Goal: Task Accomplishment & Management: Use online tool/utility

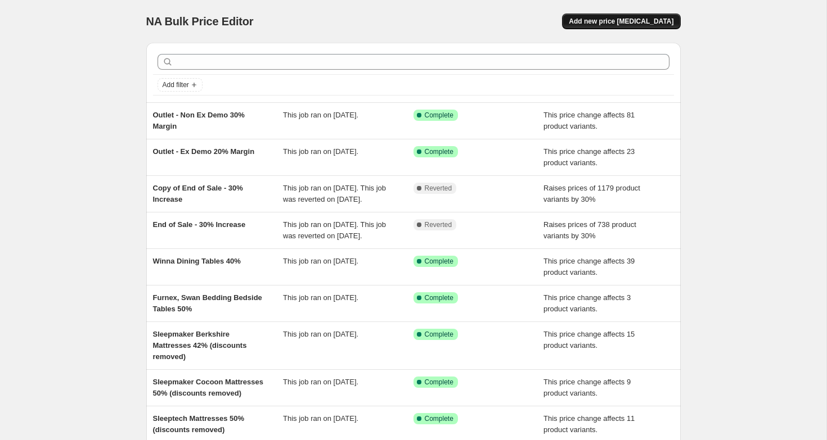
click at [612, 16] on button "Add new price [MEDICAL_DATA]" at bounding box center [621, 22] width 118 height 16
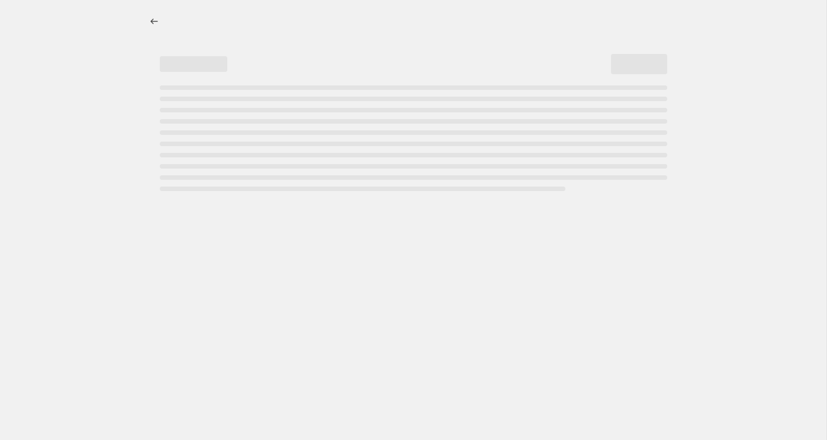
select select "percentage"
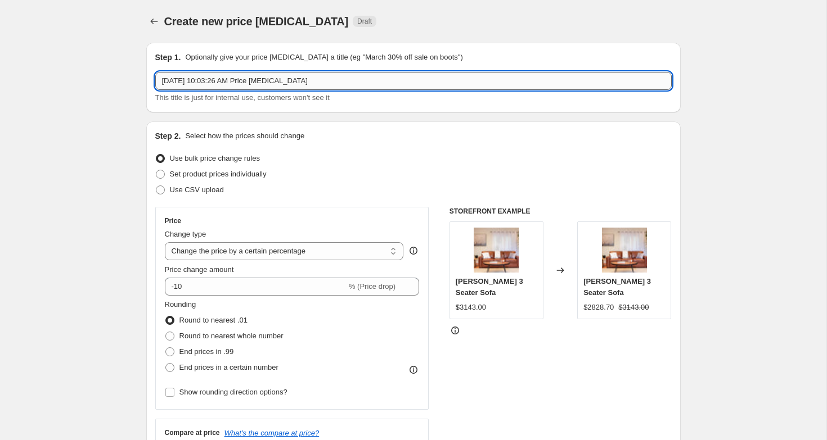
click at [321, 80] on input "[DATE] 10:03:26 AM Price [MEDICAL_DATA]" at bounding box center [413, 81] width 516 height 18
type input "E"
type input "e"
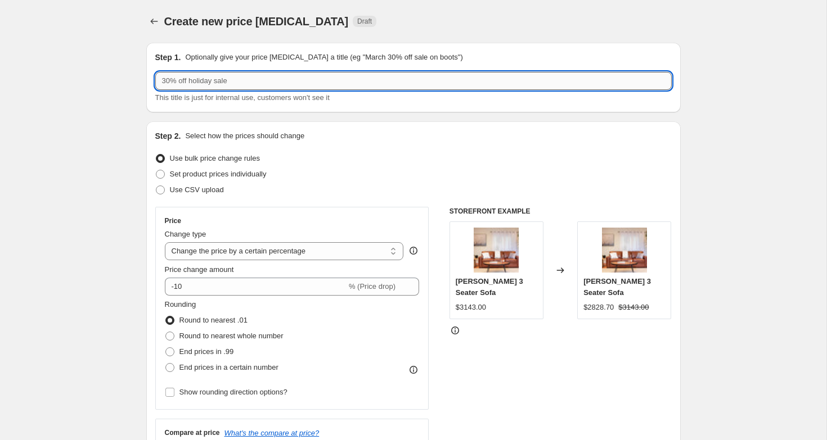
type input "E"
type input "e"
type input "End of Sale - 30% Increase"
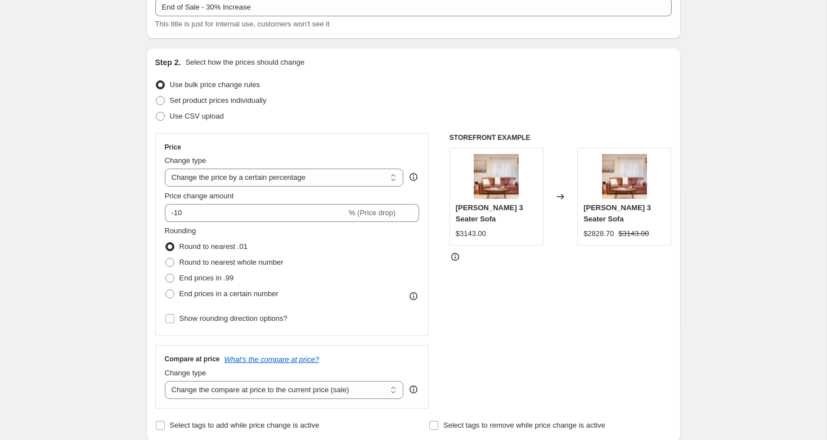
scroll to position [123, 0]
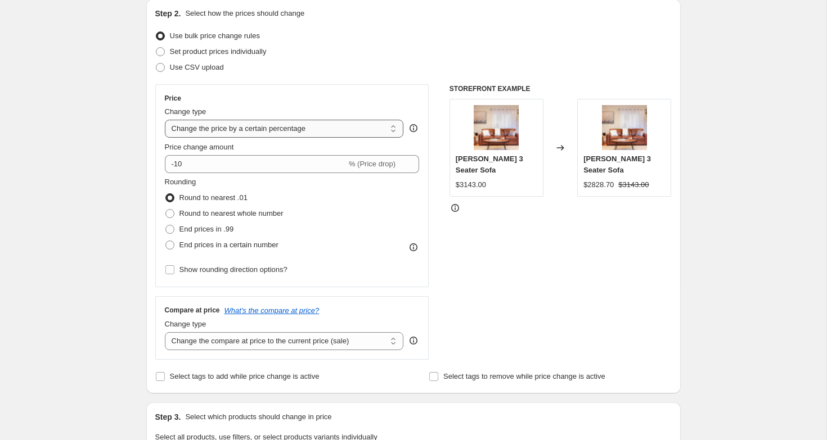
click at [258, 134] on select "Change the price to a certain amount Change the price by a certain amount Chang…" at bounding box center [284, 129] width 239 height 18
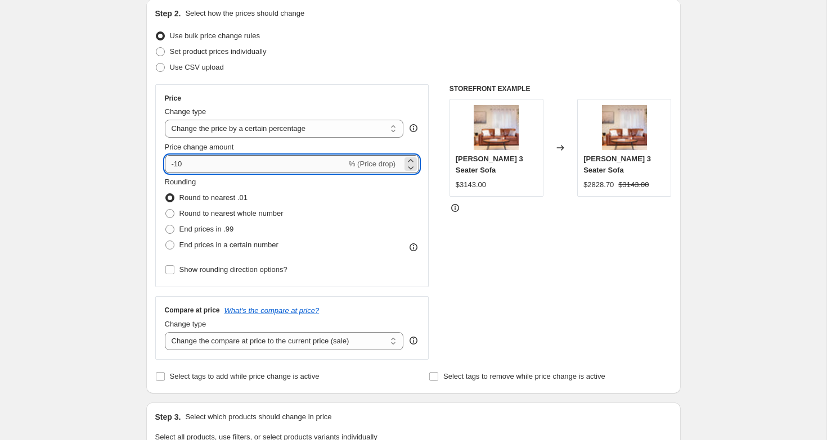
click at [197, 165] on input "-10" at bounding box center [256, 164] width 182 height 18
type input "30"
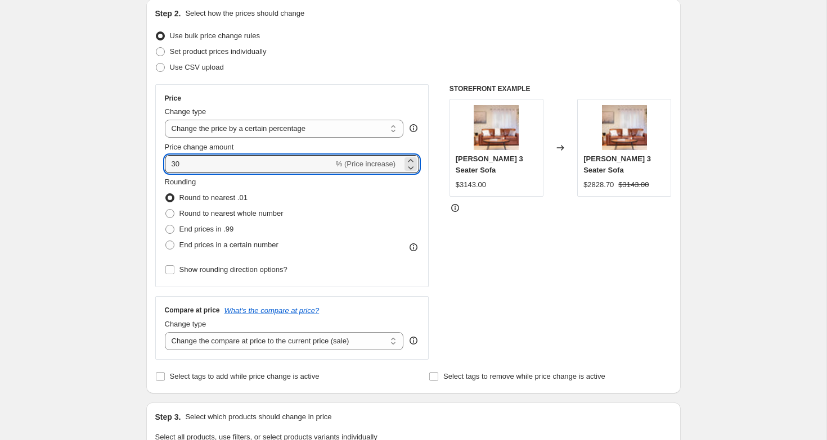
click at [509, 266] on div "STOREFRONT EXAMPLE [PERSON_NAME] Leather 3 Seater Sofa $3143.00 Changed to [PER…" at bounding box center [560, 222] width 222 height 276
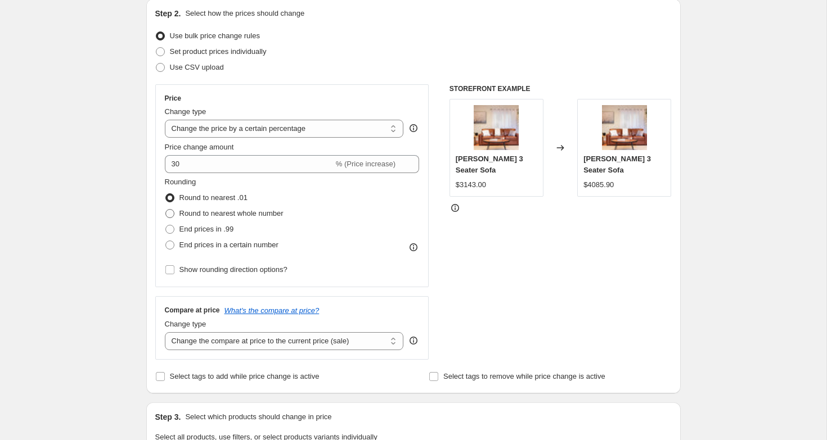
click at [253, 214] on span "Round to nearest whole number" at bounding box center [231, 213] width 104 height 8
click at [166, 210] on input "Round to nearest whole number" at bounding box center [165, 209] width 1 height 1
radio input "true"
click at [268, 347] on select "Change the compare at price to the current price (sale) Change the compare at p…" at bounding box center [284, 341] width 239 height 18
select select "no_change"
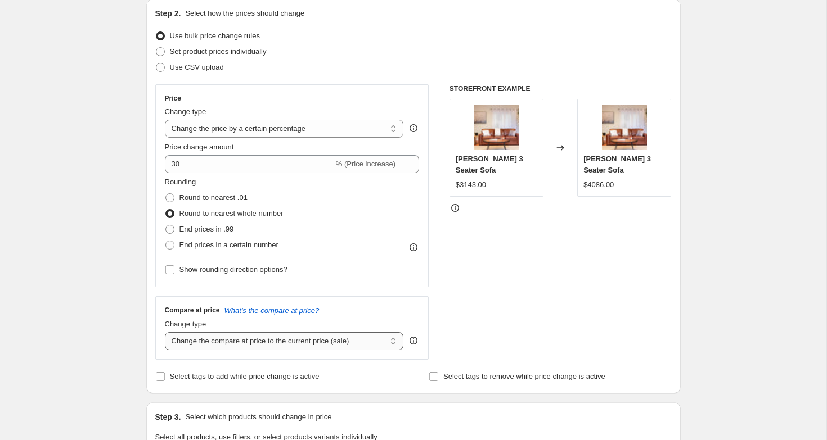
click at [165, 332] on select "Change the compare at price to the current price (sale) Change the compare at p…" at bounding box center [284, 341] width 239 height 18
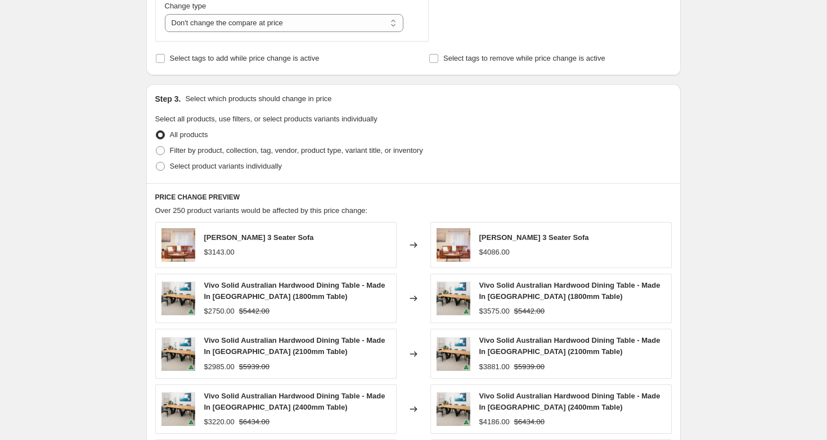
scroll to position [461, 0]
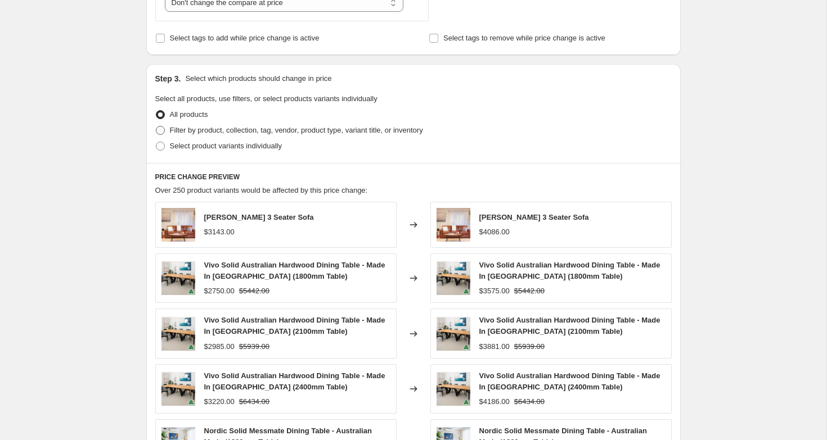
click at [183, 132] on span "Filter by product, collection, tag, vendor, product type, variant title, or inv…" at bounding box center [296, 130] width 253 height 8
click at [156, 127] on input "Filter by product, collection, tag, vendor, product type, variant title, or inv…" at bounding box center [156, 126] width 1 height 1
radio input "true"
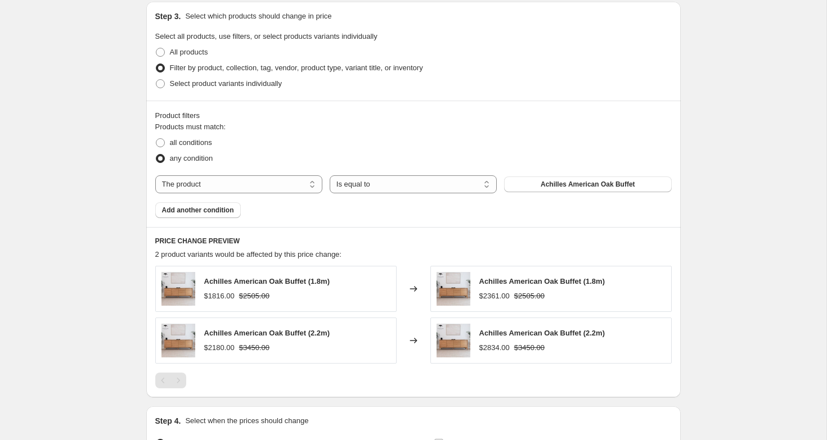
scroll to position [531, 0]
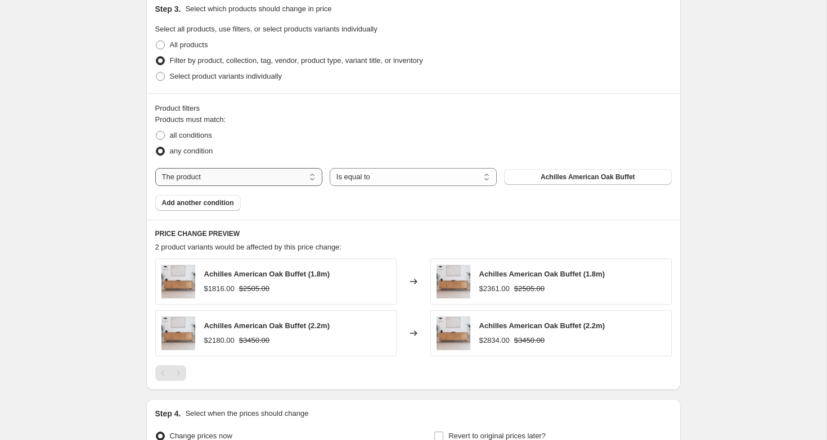
click at [306, 170] on select "The product The product's collection The product's tag The product's vendor The…" at bounding box center [238, 177] width 167 height 18
select select "product_status"
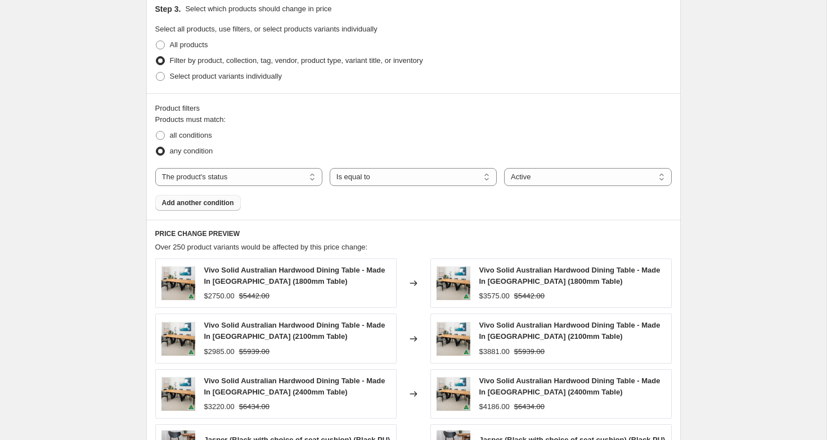
click at [213, 203] on span "Add another condition" at bounding box center [198, 203] width 72 height 9
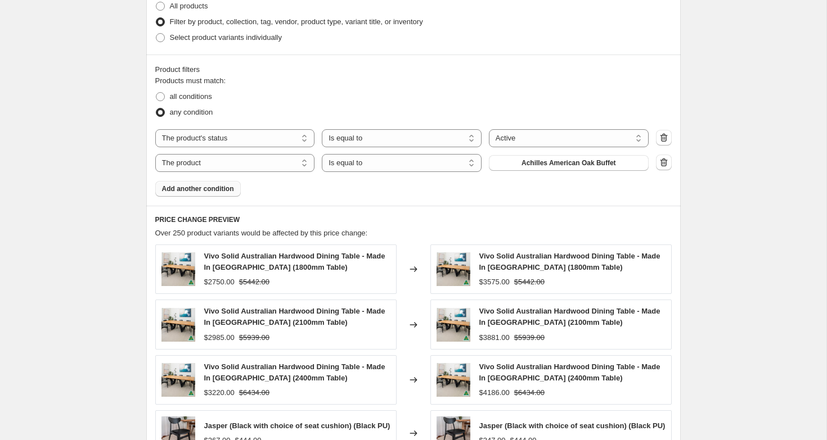
scroll to position [642, 0]
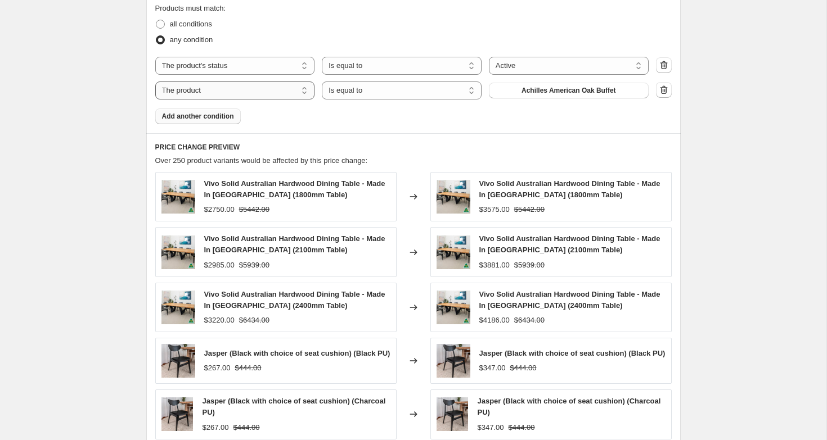
click at [244, 91] on select "The product The product's collection The product's tag The product's vendor The…" at bounding box center [235, 91] width 160 height 18
select select "tag"
click at [170, 22] on span "all conditions" at bounding box center [191, 24] width 42 height 8
click at [156, 20] on input "all conditions" at bounding box center [156, 20] width 1 height 1
radio input "true"
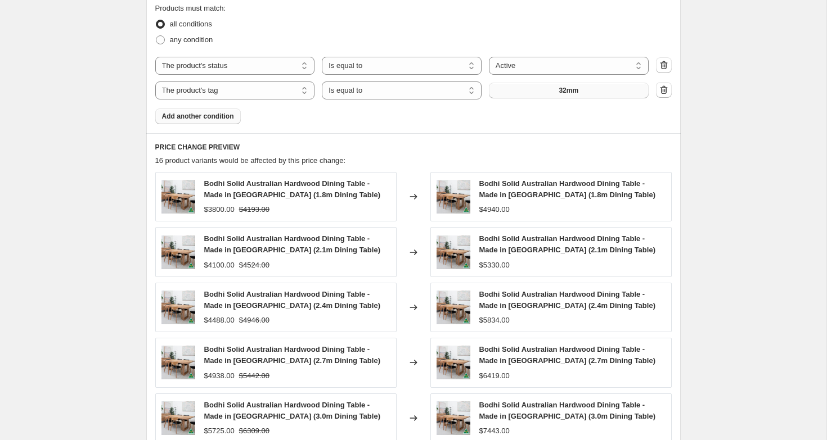
click at [550, 94] on button "32mm" at bounding box center [569, 91] width 160 height 16
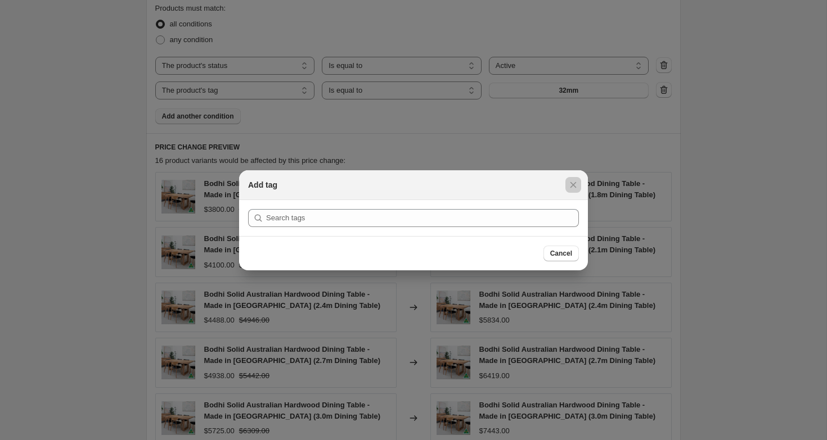
click at [387, 104] on div at bounding box center [413, 220] width 827 height 440
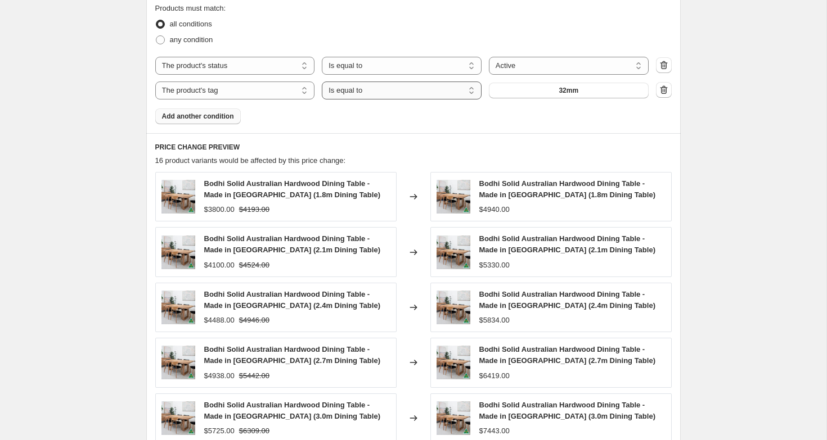
click at [377, 95] on select "Is equal to Is not equal to" at bounding box center [402, 91] width 160 height 18
select select "not_equal"
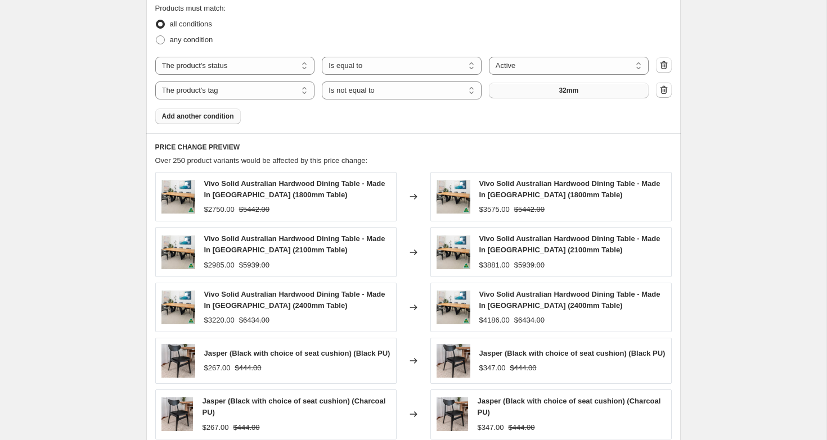
click at [546, 93] on button "32mm" at bounding box center [569, 91] width 160 height 16
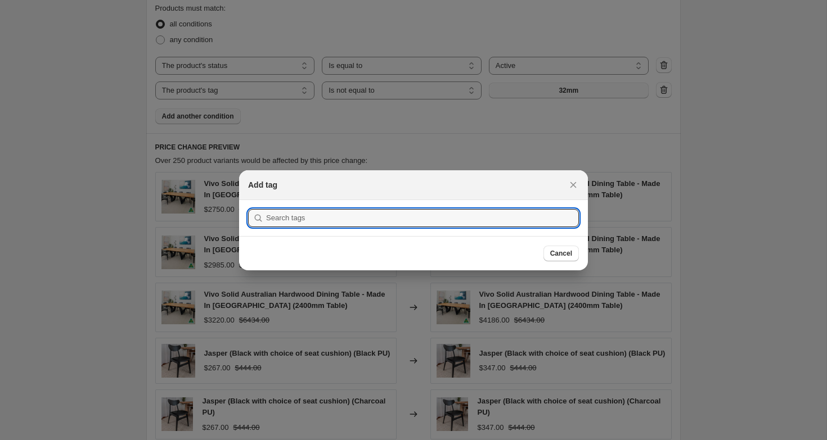
scroll to position [0, 0]
type input "Clearance"
click at [248, 200] on button "Submit" at bounding box center [264, 206] width 32 height 12
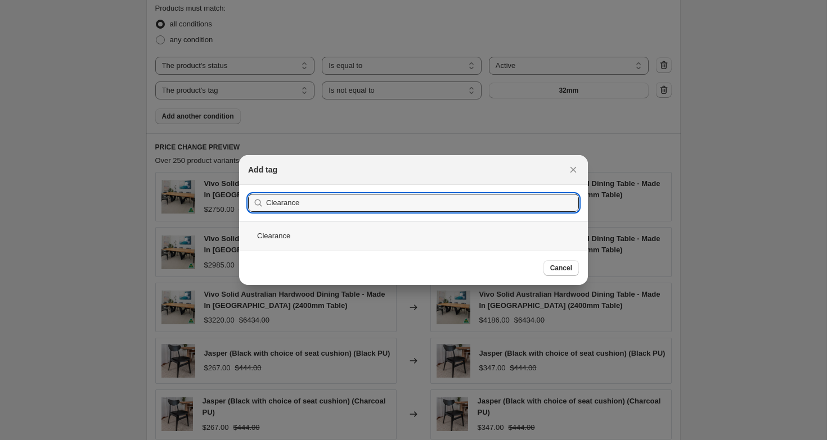
click at [372, 241] on div "Clearance" at bounding box center [413, 236] width 349 height 30
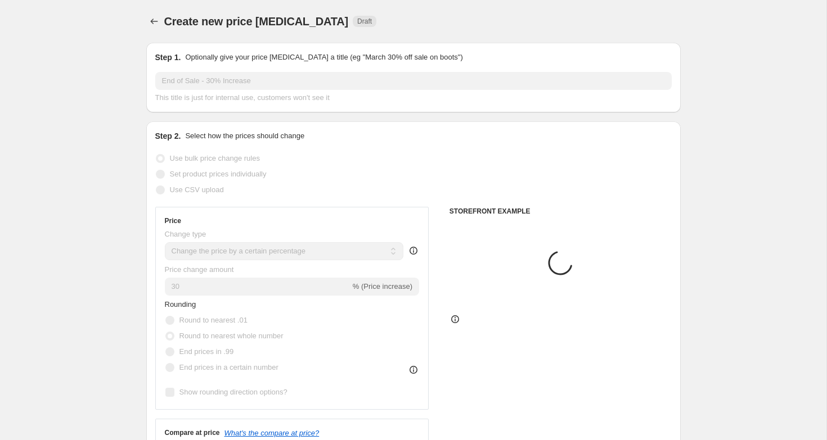
scroll to position [642, 0]
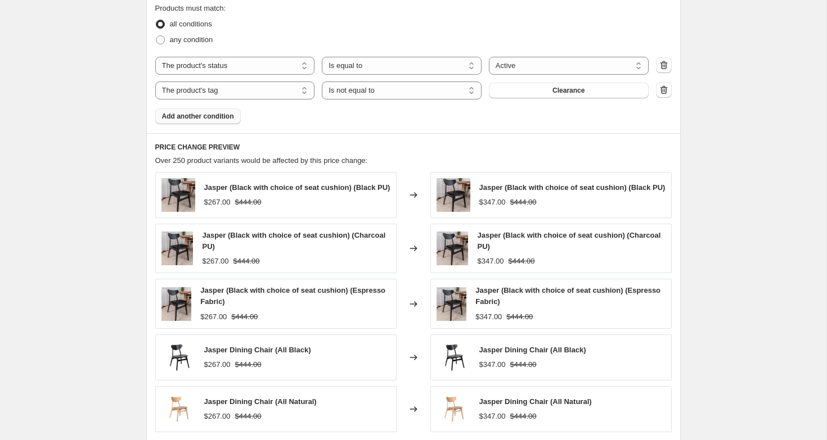
click at [232, 118] on span "Add another condition" at bounding box center [198, 116] width 72 height 9
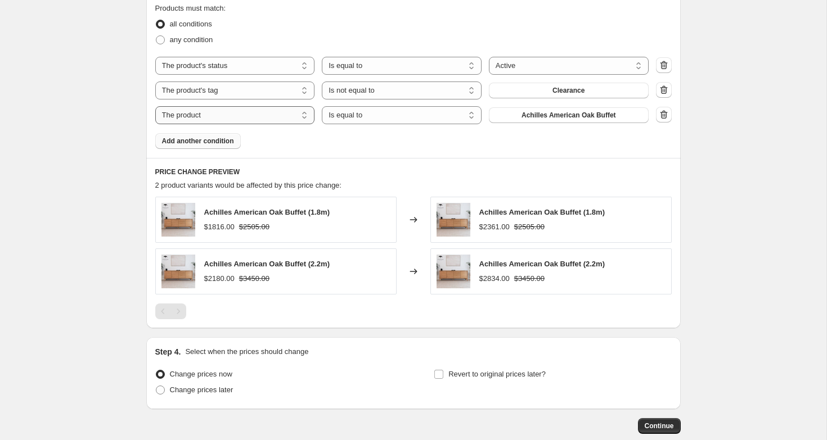
click at [302, 118] on select "The product The product's collection The product's tag The product's vendor The…" at bounding box center [235, 115] width 160 height 18
select select "tag"
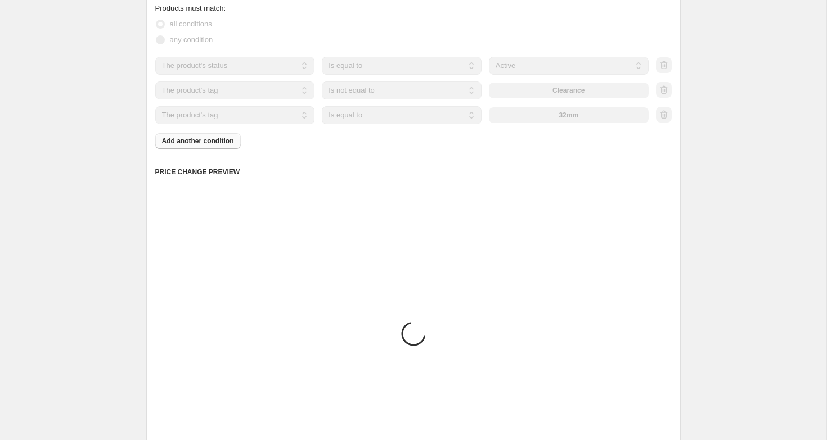
click at [385, 110] on select "Is equal to Is not equal to" at bounding box center [402, 115] width 160 height 18
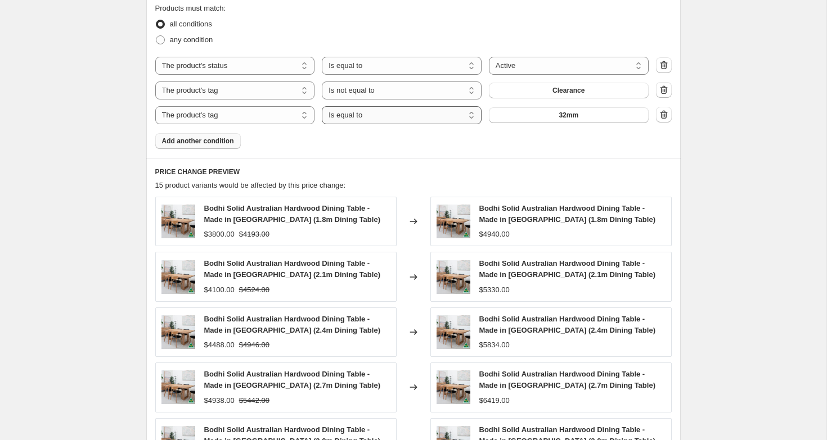
select select "not_equal"
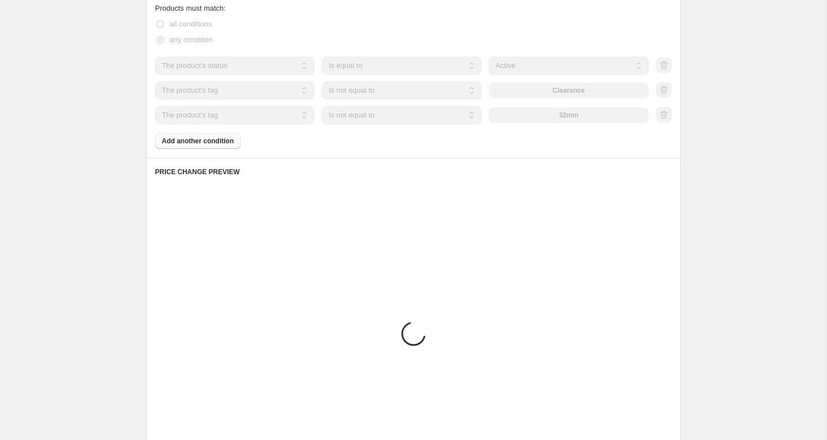
click at [545, 119] on div "32mm" at bounding box center [569, 115] width 160 height 16
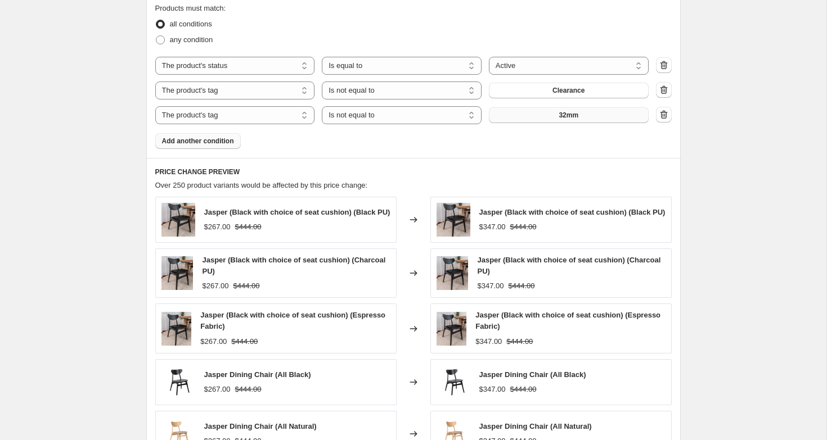
click at [548, 116] on button "32mm" at bounding box center [569, 115] width 160 height 16
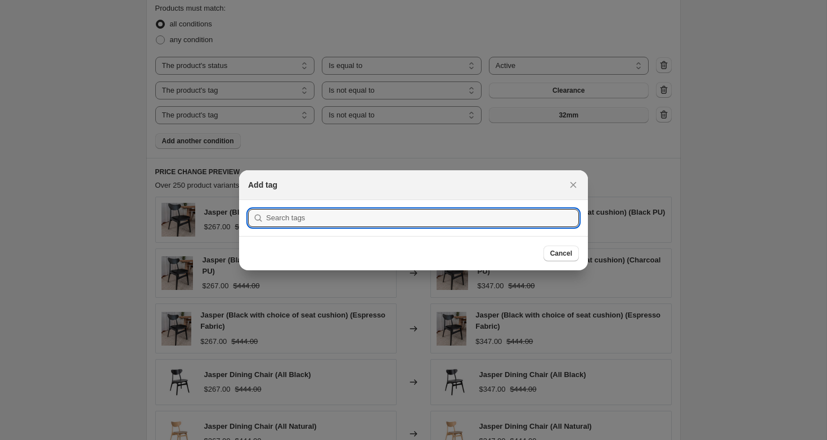
scroll to position [0, 0]
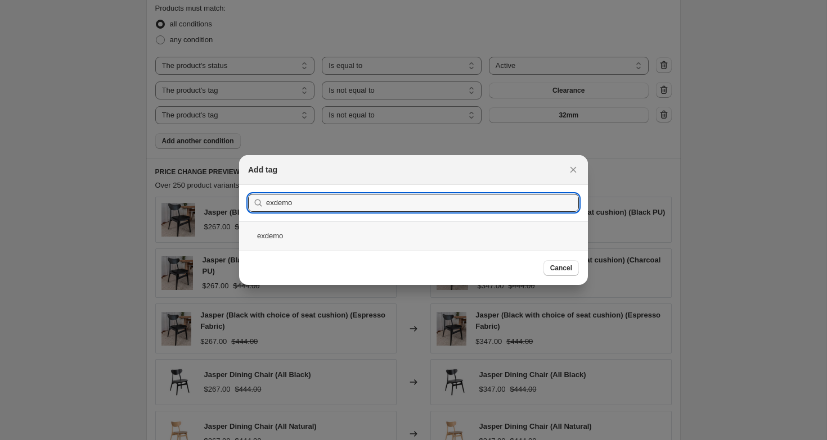
type input "exdemo"
click at [314, 228] on div "exdemo" at bounding box center [413, 236] width 349 height 30
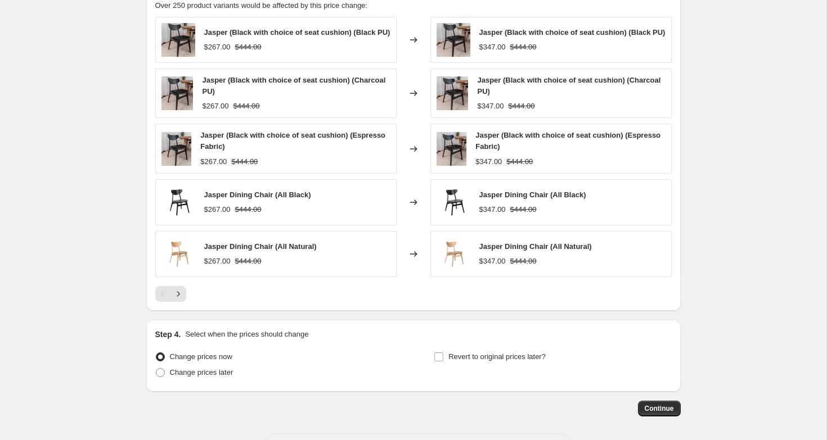
scroll to position [846, 0]
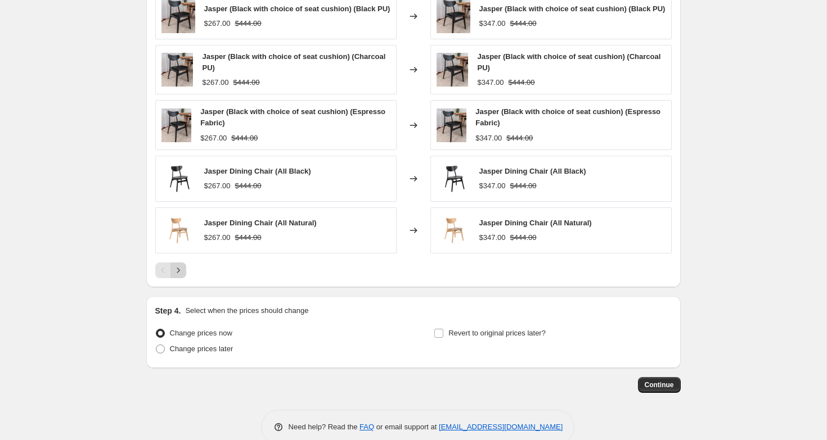
click at [180, 269] on icon "Next" at bounding box center [178, 270] width 11 height 11
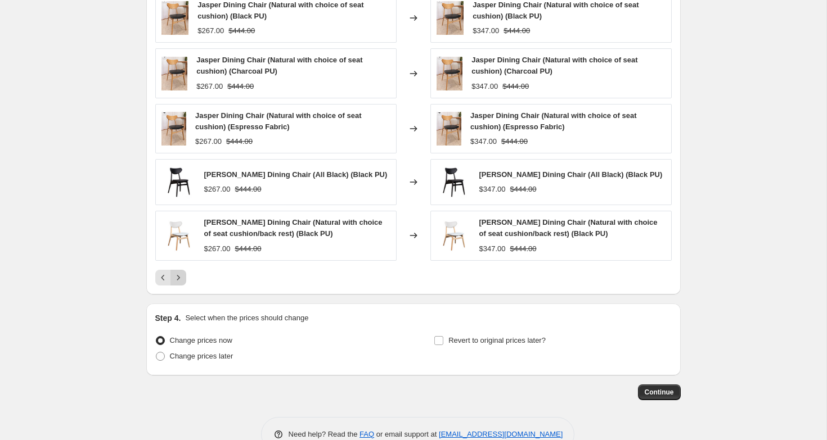
click at [179, 278] on icon "Next" at bounding box center [178, 277] width 3 height 5
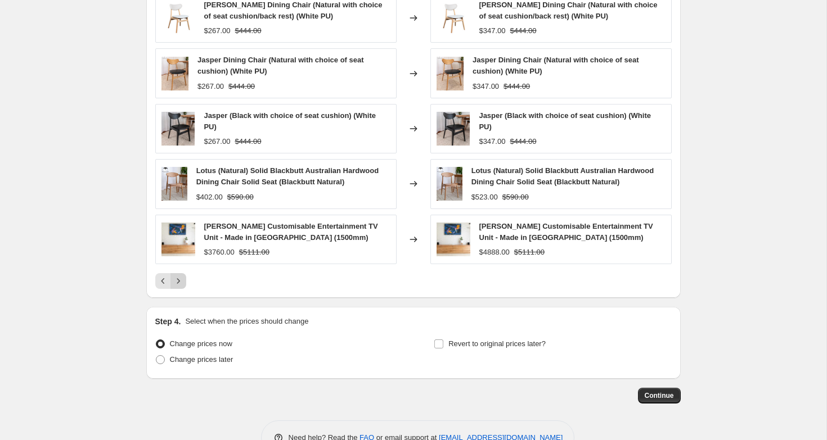
click at [181, 276] on icon "Next" at bounding box center [178, 281] width 11 height 11
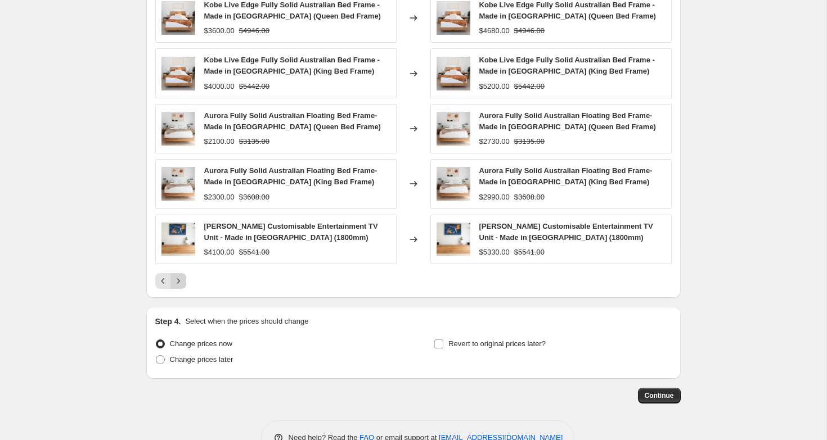
click at [182, 276] on icon "Next" at bounding box center [178, 281] width 11 height 11
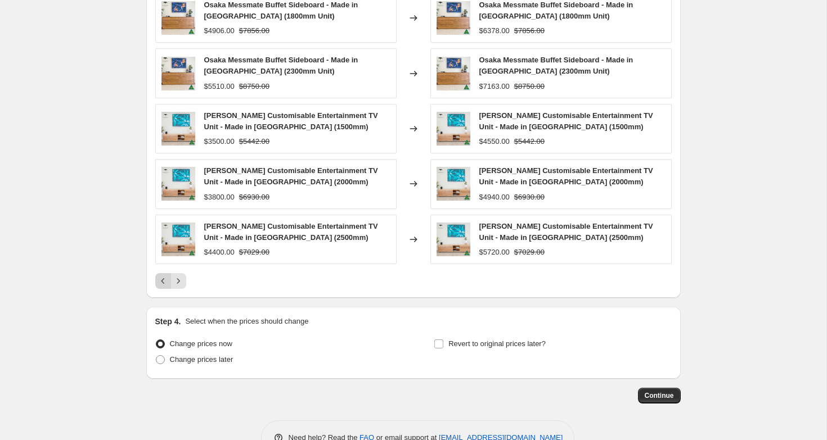
click at [162, 280] on icon "Previous" at bounding box center [163, 281] width 11 height 11
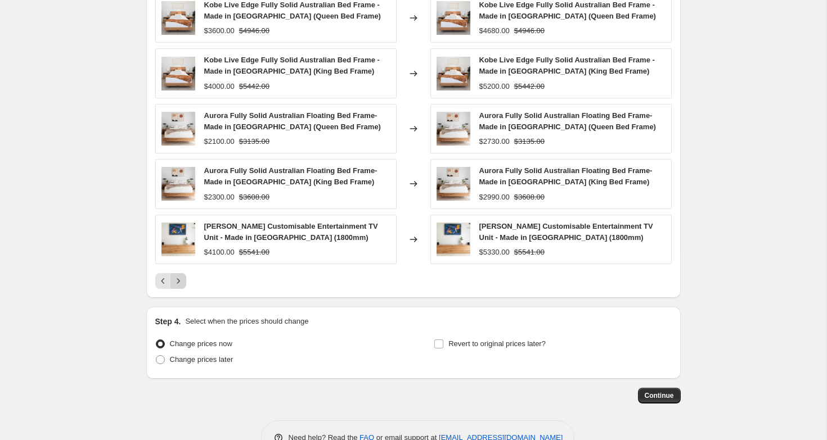
click at [178, 283] on icon "Next" at bounding box center [178, 281] width 11 height 11
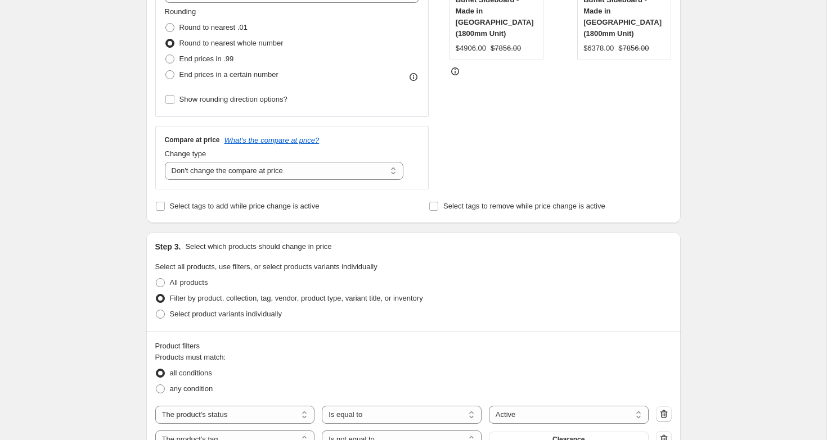
scroll to position [878, 0]
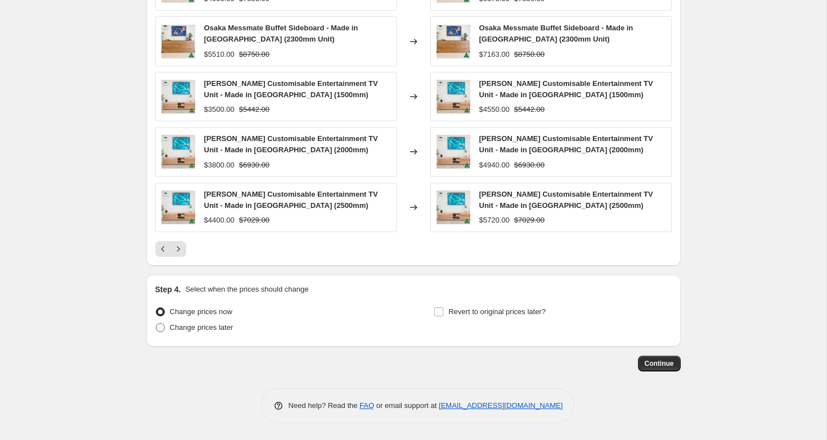
click at [187, 329] on span "Change prices later" at bounding box center [202, 327] width 64 height 8
click at [156, 324] on input "Change prices later" at bounding box center [156, 323] width 1 height 1
radio input "true"
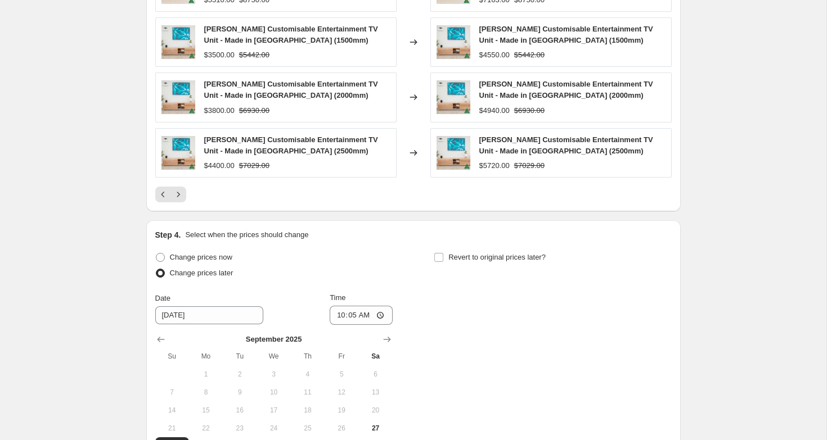
scroll to position [936, 0]
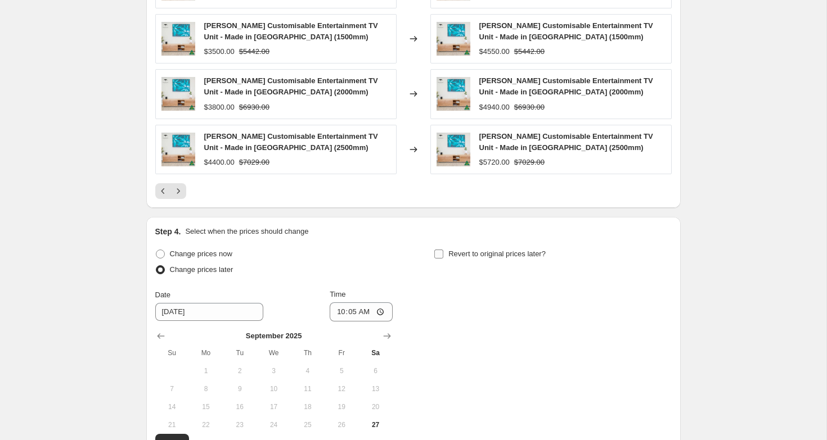
click at [444, 253] on label "Revert to original prices later?" at bounding box center [490, 254] width 112 height 16
click at [443, 253] on input "Revert to original prices later?" at bounding box center [438, 254] width 9 height 9
checkbox input "true"
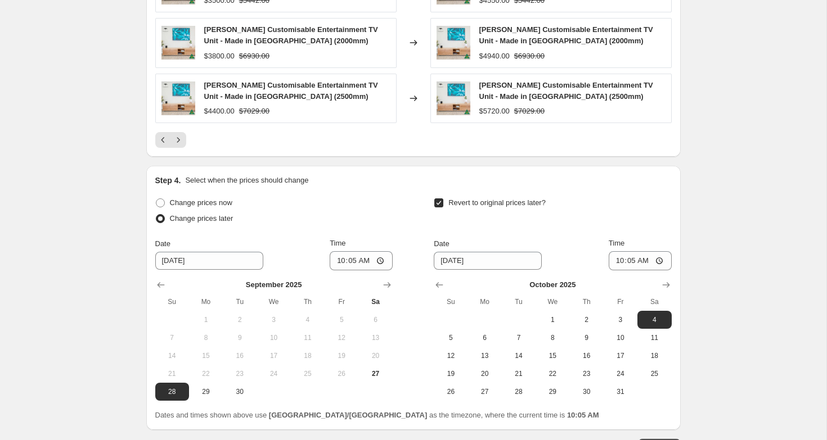
scroll to position [1010, 0]
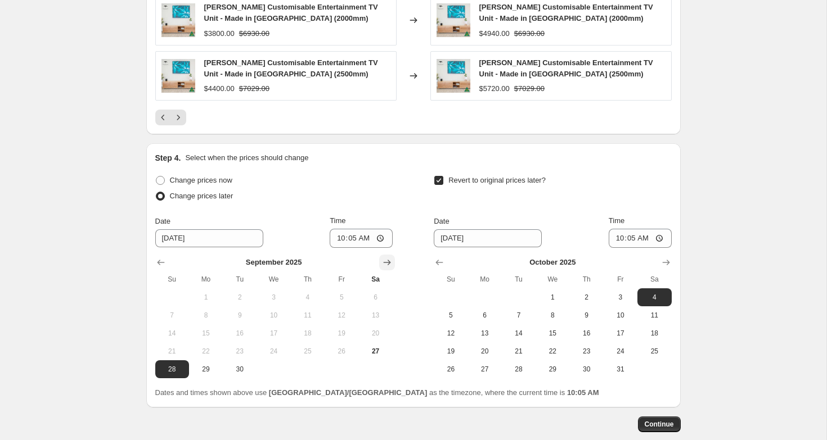
click at [385, 262] on icon "Show next month, October 2025" at bounding box center [386, 263] width 7 height 6
click at [199, 314] on span "6" at bounding box center [206, 315] width 25 height 9
type input "10/6/2025"
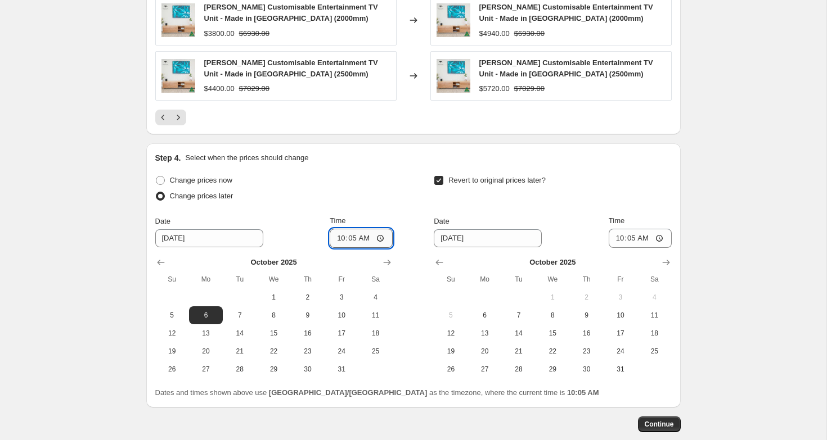
click at [366, 239] on input "10:05" at bounding box center [361, 238] width 63 height 19
click at [378, 239] on input "10:05" at bounding box center [361, 238] width 63 height 19
type input "00:00"
click at [372, 196] on div "Change prices later" at bounding box center [273, 196] width 237 height 16
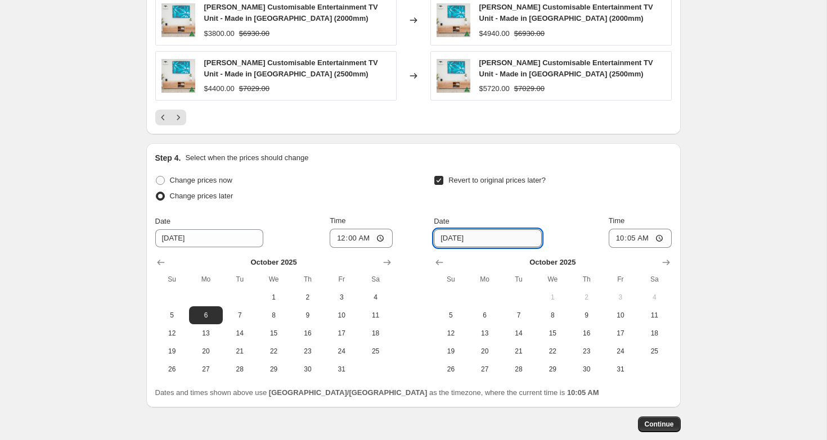
click at [491, 239] on input "10/4/2025" at bounding box center [488, 239] width 108 height 18
click at [483, 239] on input "10/4/2025" at bounding box center [488, 239] width 108 height 18
click at [480, 332] on span "13" at bounding box center [485, 333] width 25 height 9
type input "10/13/2025"
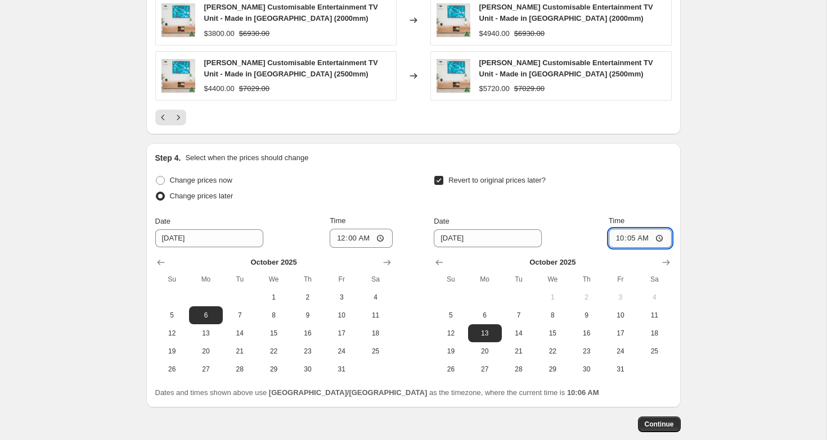
click at [637, 232] on input "10:05" at bounding box center [640, 238] width 63 height 19
click at [649, 235] on input "10:05" at bounding box center [640, 238] width 63 height 19
click at [664, 239] on input "10:05" at bounding box center [640, 238] width 63 height 19
type input "00:05"
click at [651, 205] on div "Revert to original prices later?" at bounding box center [552, 190] width 237 height 34
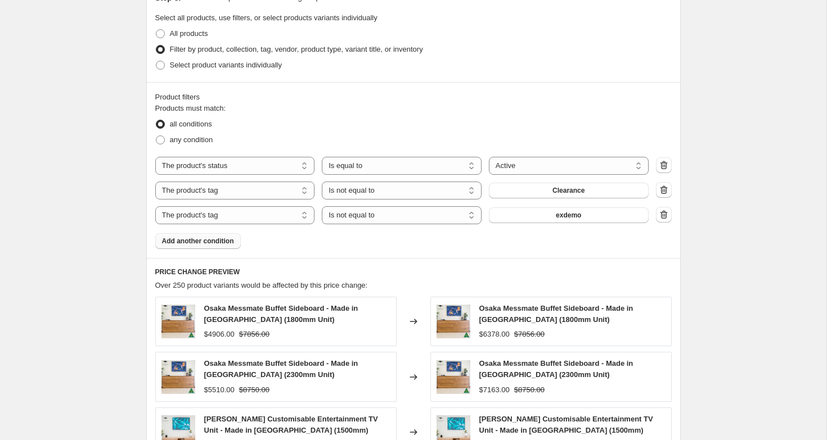
scroll to position [0, 0]
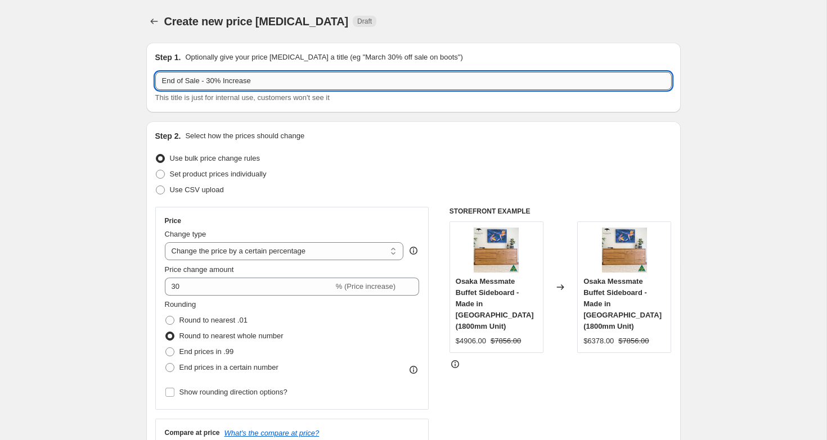
click at [322, 79] on input "End of Sale - 30% Increase" at bounding box center [413, 81] width 516 height 18
click at [255, 79] on input "End of Sale - 30% Increase 6th - 12th October" at bounding box center [413, 81] width 516 height 18
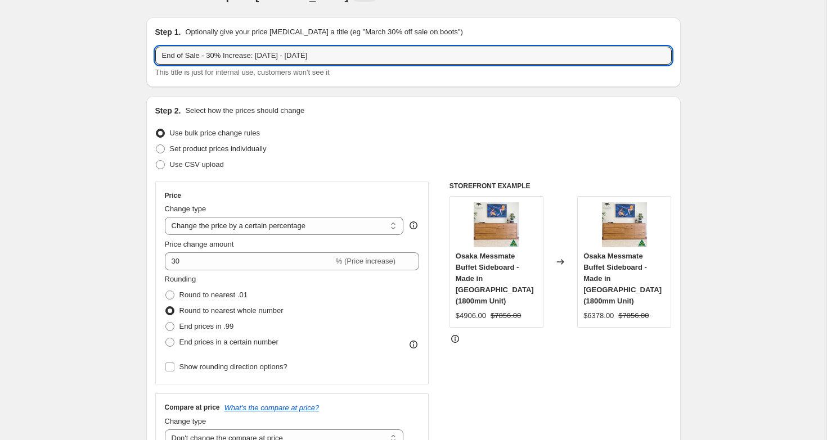
scroll to position [20, 0]
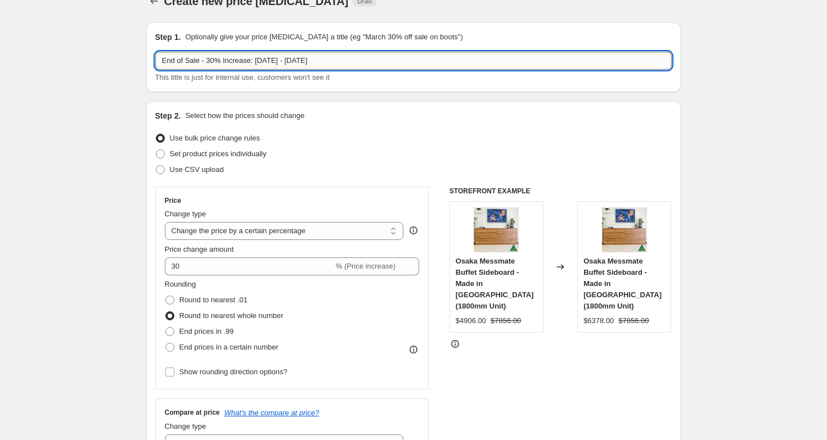
click at [361, 60] on input "End of Sale - 30% Increase: 6th - 12th October" at bounding box center [413, 61] width 516 height 18
type input "End of Sale - 30% Increase: 6th - 12th October 2025"
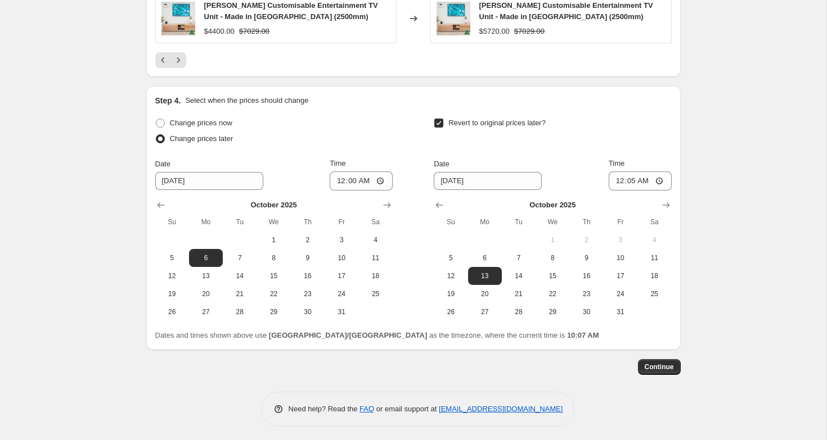
scroll to position [1070, 0]
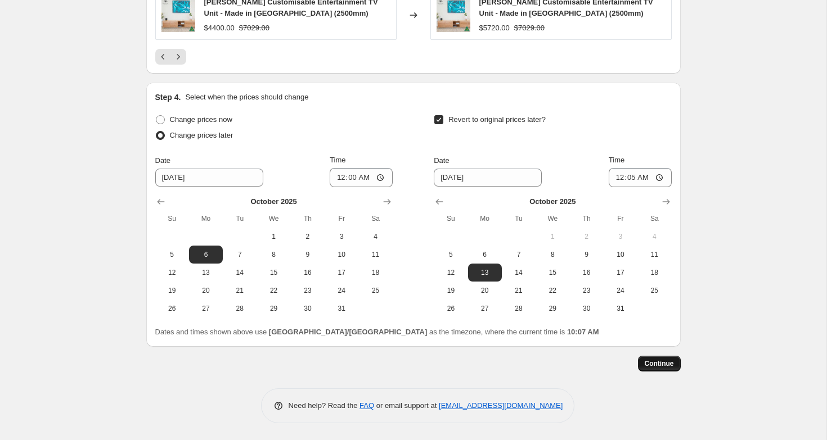
click at [649, 364] on span "Continue" at bounding box center [659, 363] width 29 height 9
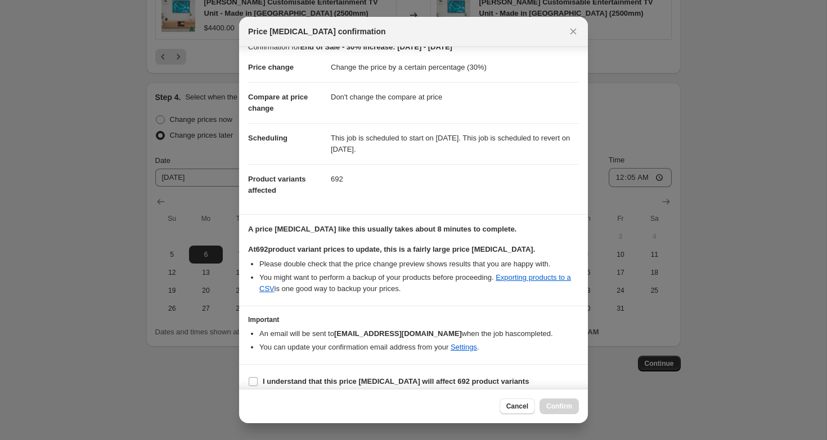
scroll to position [24, 0]
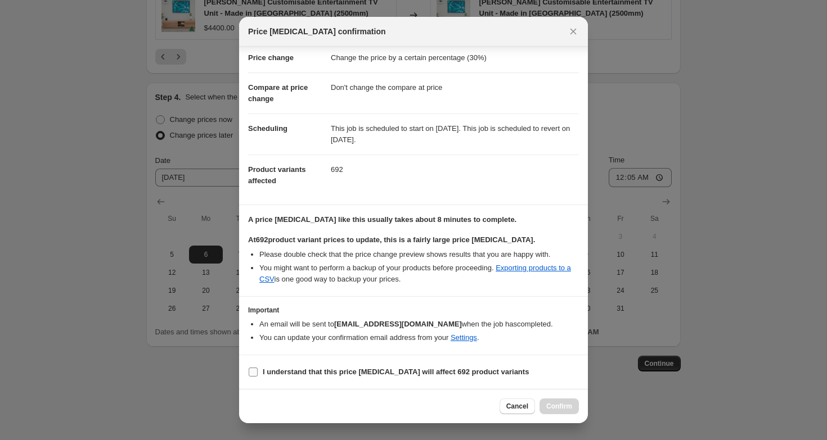
click at [304, 371] on b "I understand that this price change job will affect 692 product variants" at bounding box center [396, 372] width 266 height 8
click at [258, 371] on input "I understand that this price change job will affect 692 product variants" at bounding box center [253, 372] width 9 height 9
checkbox input "true"
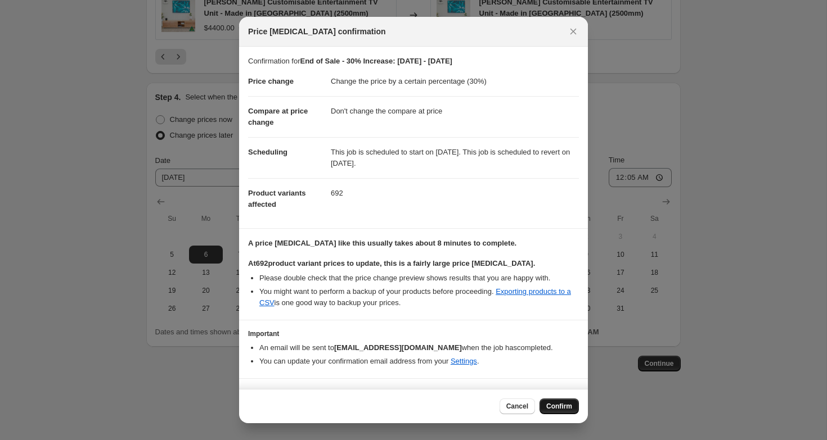
click at [551, 404] on span "Confirm" at bounding box center [559, 406] width 26 height 9
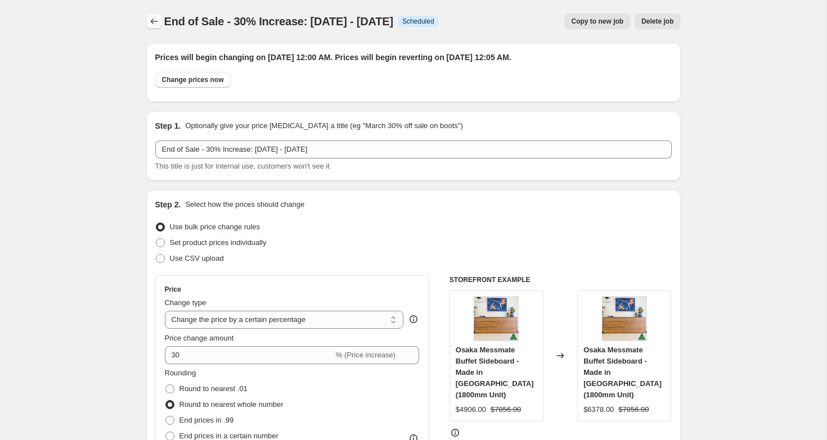
click at [154, 23] on icon "Price change jobs" at bounding box center [154, 21] width 11 height 11
